Goal: Browse casually: Explore the website without a specific task or goal

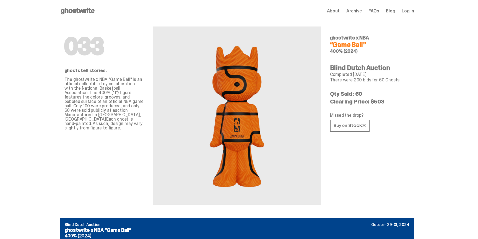
click at [79, 11] on use at bounding box center [78, 11] width 34 height 7
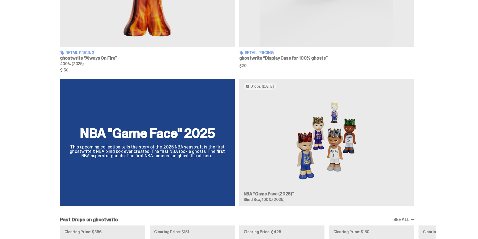
scroll to position [348, 0]
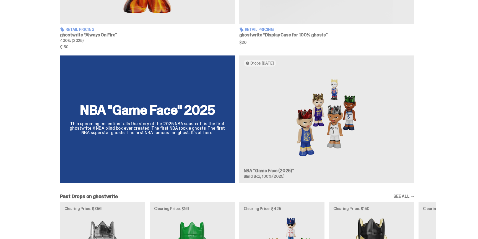
click at [306, 143] on div "NBA "Game Face" 2025 This upcoming collection tells the story of the 2025 NBA s…" at bounding box center [237, 122] width 398 height 132
click at [322, 131] on div "NBA "Game Face" 2025 This upcoming collection tells the story of the 2025 NBA s…" at bounding box center [237, 122] width 398 height 132
click at [340, 122] on div "NBA "Game Face" 2025 This upcoming collection tells the story of the 2025 NBA s…" at bounding box center [237, 122] width 398 height 132
click at [337, 122] on div "NBA "Game Face" 2025 This upcoming collection tells the story of the 2025 NBA s…" at bounding box center [237, 122] width 398 height 132
click at [343, 114] on div "NBA "Game Face" 2025 This upcoming collection tells the story of the 2025 NBA s…" at bounding box center [237, 122] width 398 height 132
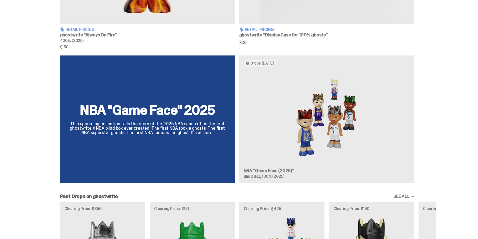
click at [272, 171] on div "NBA "Game Face" 2025 This upcoming collection tells the story of the 2025 NBA s…" at bounding box center [237, 122] width 398 height 132
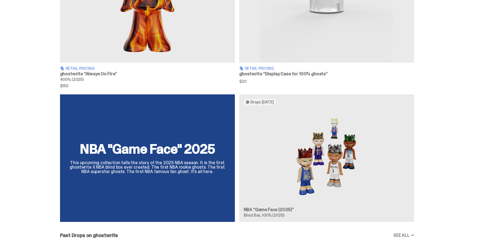
scroll to position [330, 0]
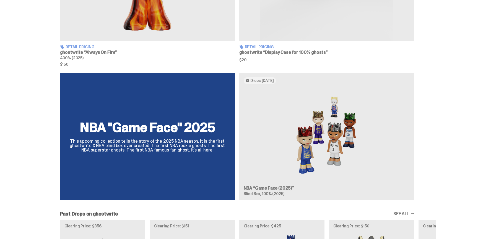
click at [184, 128] on div "NBA "Game Face" 2025 This upcoming collection tells the story of the 2025 NBA s…" at bounding box center [237, 139] width 398 height 132
click at [188, 130] on div "NBA "Game Face" 2025 This upcoming collection tells the story of the 2025 NBA s…" at bounding box center [237, 139] width 398 height 132
click at [168, 128] on div "NBA "Game Face" 2025 This upcoming collection tells the story of the 2025 NBA s…" at bounding box center [237, 139] width 398 height 132
click at [261, 147] on div "NBA "Game Face" 2025 This upcoming collection tells the story of the 2025 NBA s…" at bounding box center [237, 139] width 398 height 132
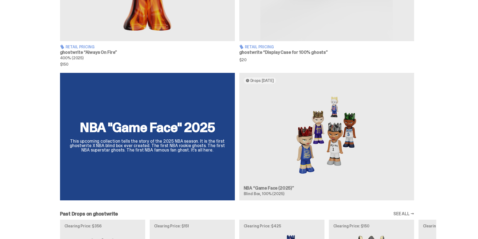
click at [261, 147] on div "NBA "Game Face" 2025 This upcoming collection tells the story of the 2025 NBA s…" at bounding box center [237, 139] width 398 height 132
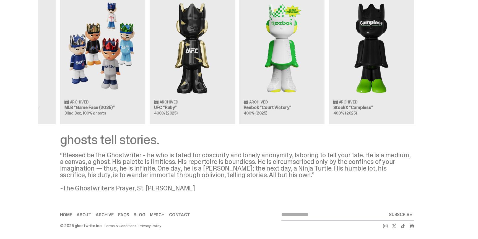
scroll to position [563, 0]
click at [404, 114] on div "Clearing Price: $356 Archived ghostwrite “Two” 400% (2025) Clearing Price: $151…" at bounding box center [237, 55] width 398 height 137
